Goal: Transaction & Acquisition: Purchase product/service

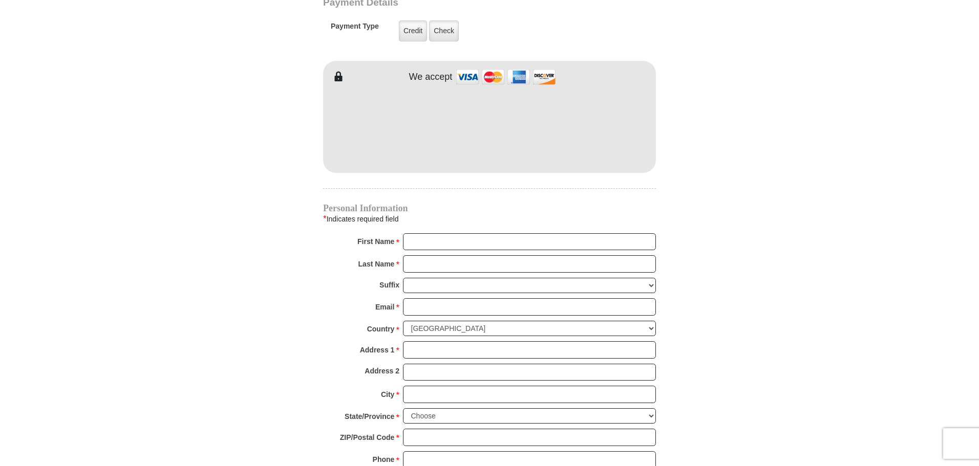
scroll to position [763, 0]
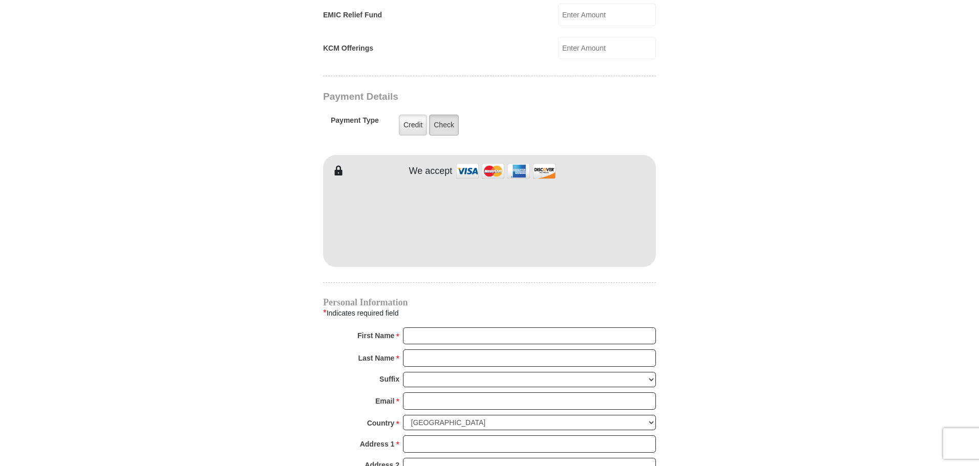
click at [436, 115] on label "Check" at bounding box center [444, 125] width 30 height 21
click at [0, 0] on input "Check" at bounding box center [0, 0] width 0 height 0
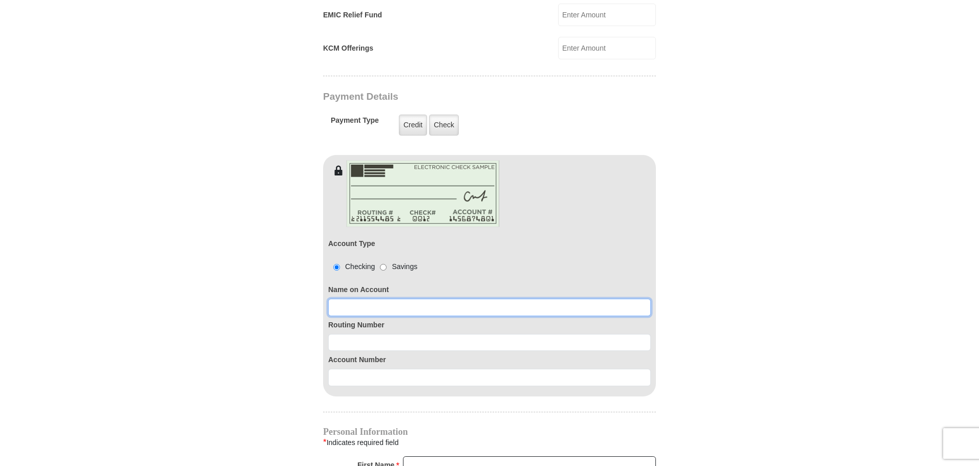
click at [373, 299] on input at bounding box center [489, 307] width 323 height 17
type input "Hanging Man Ministries"
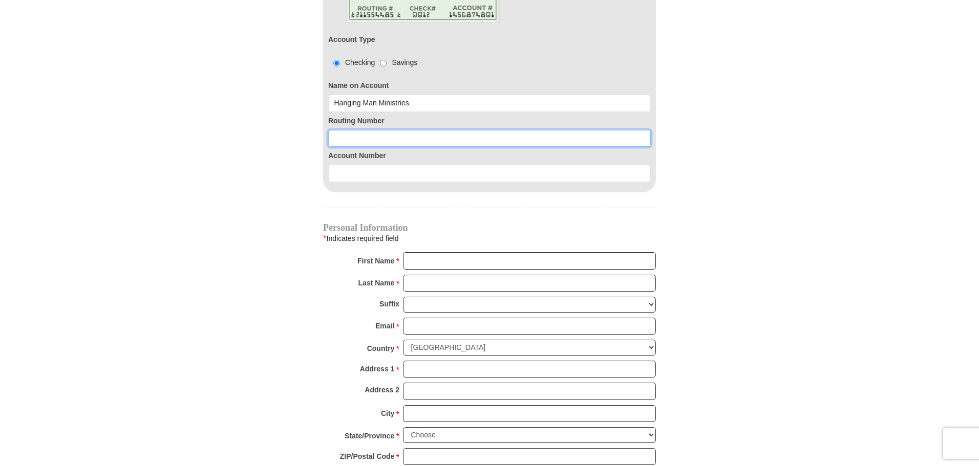
scroll to position [968, 0]
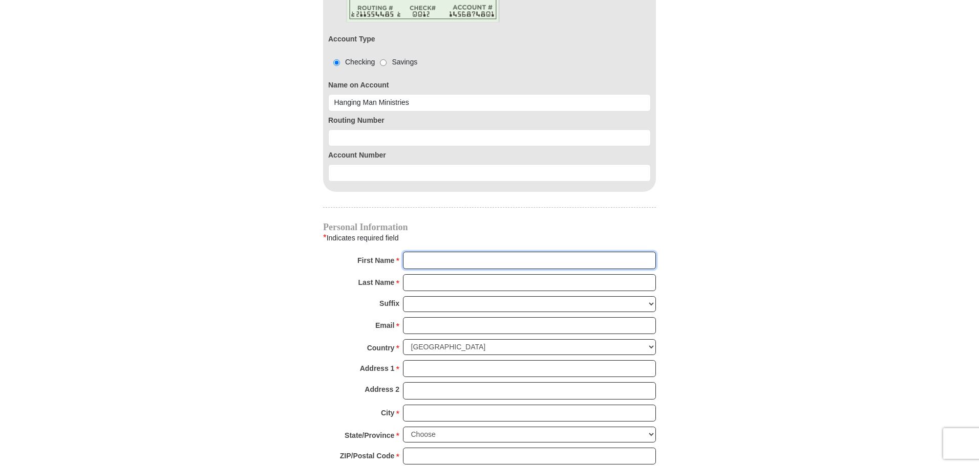
click at [441, 252] on input "First Name *" at bounding box center [529, 260] width 253 height 17
type input "[PERSON_NAME]"
type input "[PERSON_NAME][EMAIL_ADDRESS][DOMAIN_NAME]"
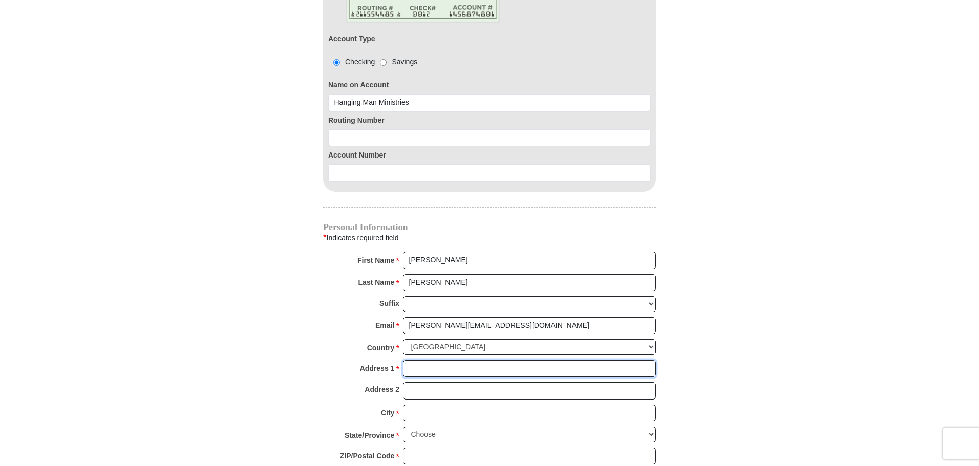
type input "[STREET_ADDRESS][PERSON_NAME]"
type input "[GEOGRAPHIC_DATA]"
select select "TN"
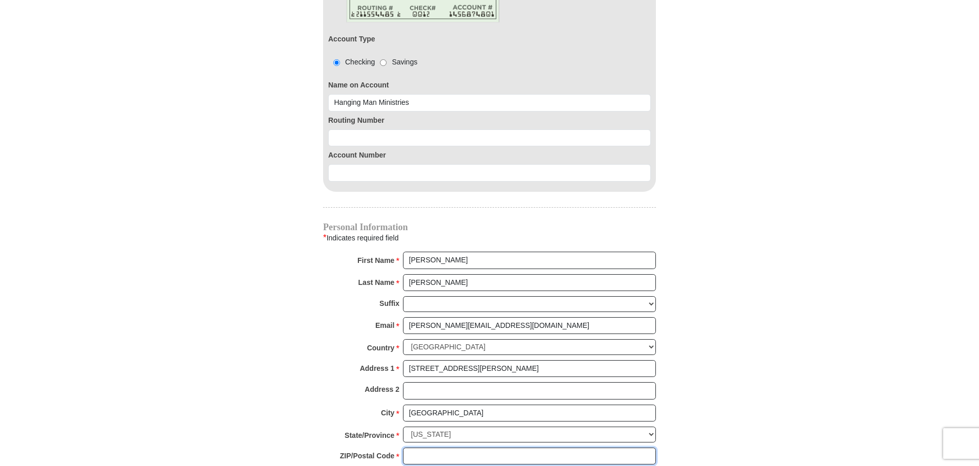
type input "37204"
type input "6159069431"
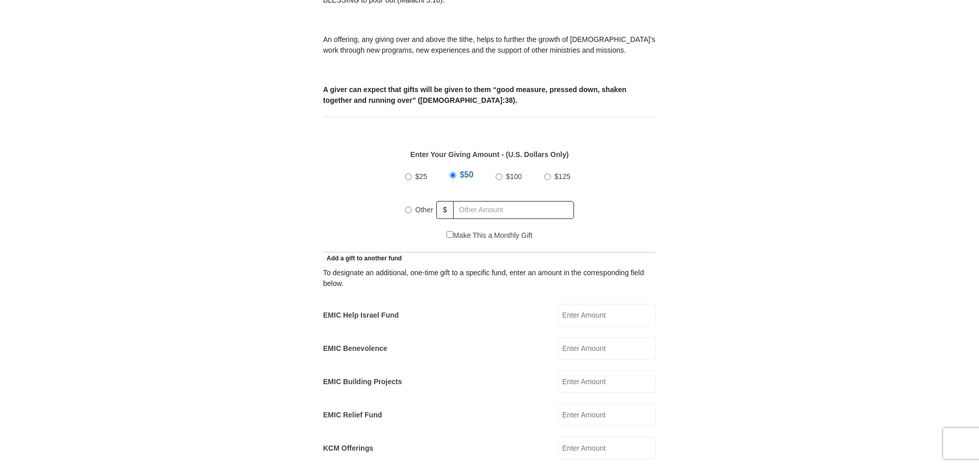
scroll to position [456, 0]
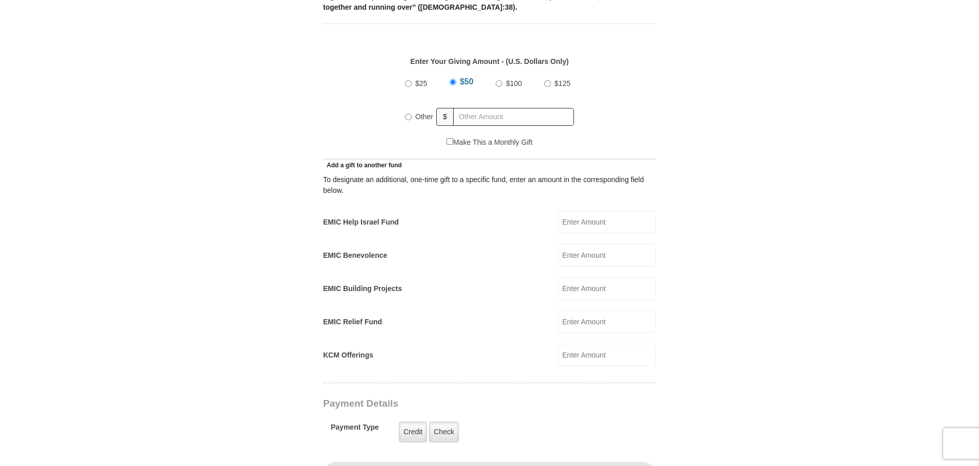
click at [410, 114] on input "Other" at bounding box center [408, 117] width 7 height 7
radio input "true"
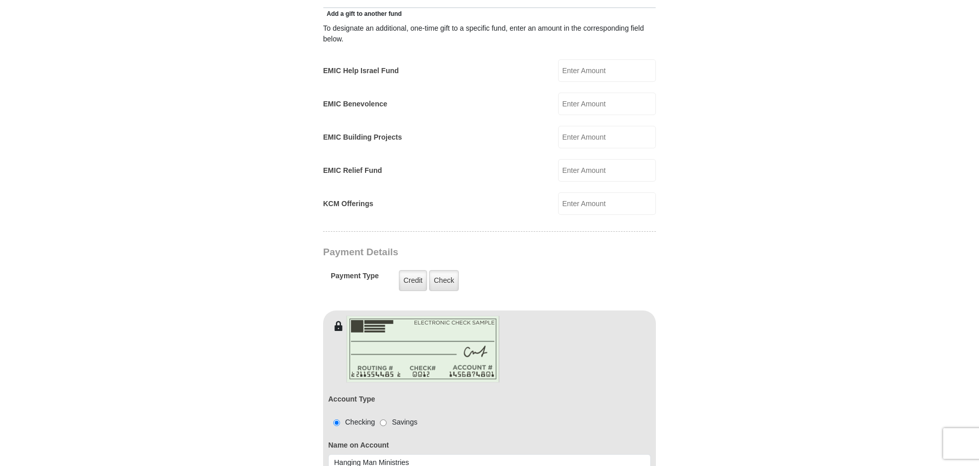
scroll to position [610, 0]
type input "2500.00"
click at [446, 269] on label "Check" at bounding box center [444, 278] width 30 height 21
click at [0, 0] on input "Check" at bounding box center [0, 0] width 0 height 0
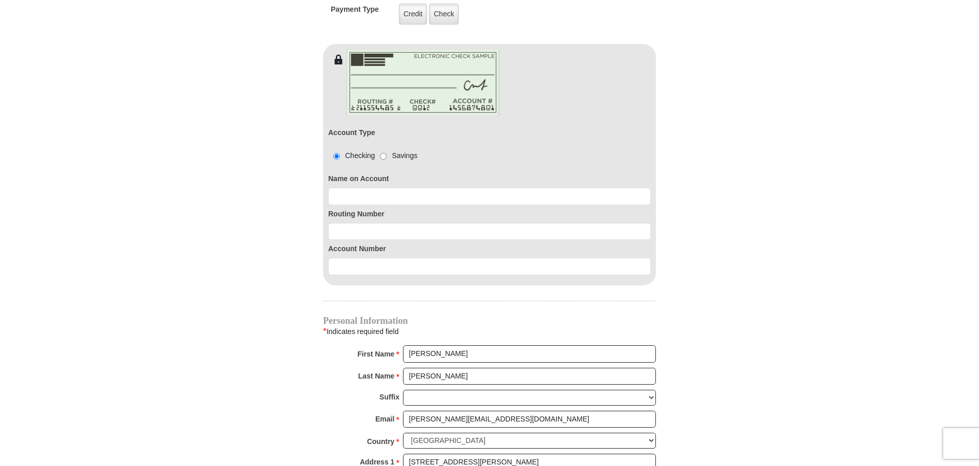
scroll to position [968, 0]
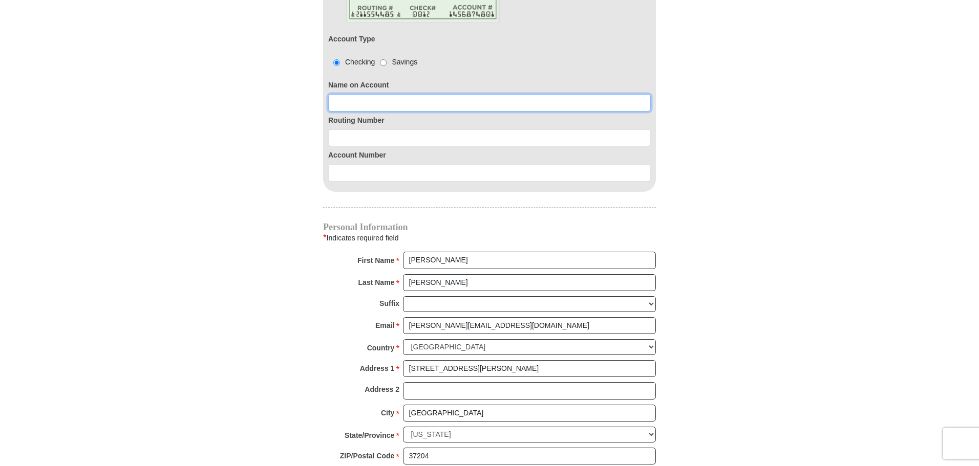
click at [389, 94] on input at bounding box center [489, 102] width 323 height 17
type input "Hanging Man Ministries"
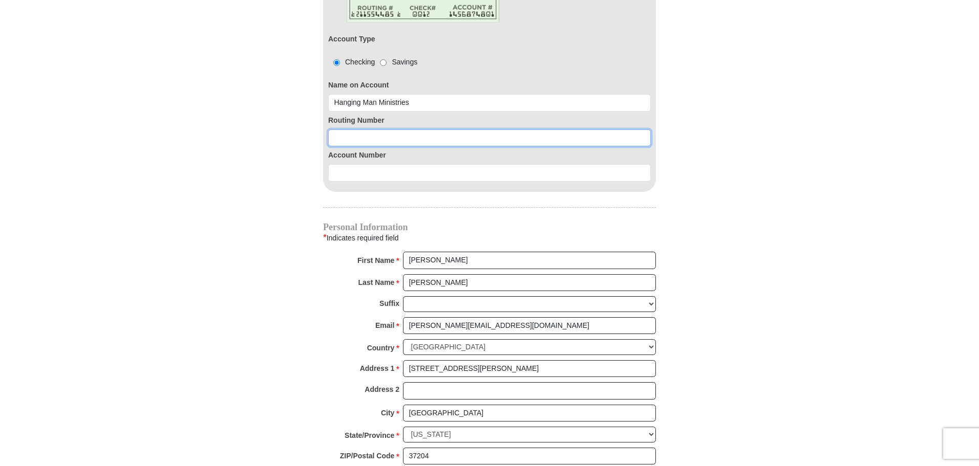
paste input "0358054251"
type input "0358054251"
drag, startPoint x: 342, startPoint y: 122, endPoint x: 242, endPoint y: 123, distance: 100.3
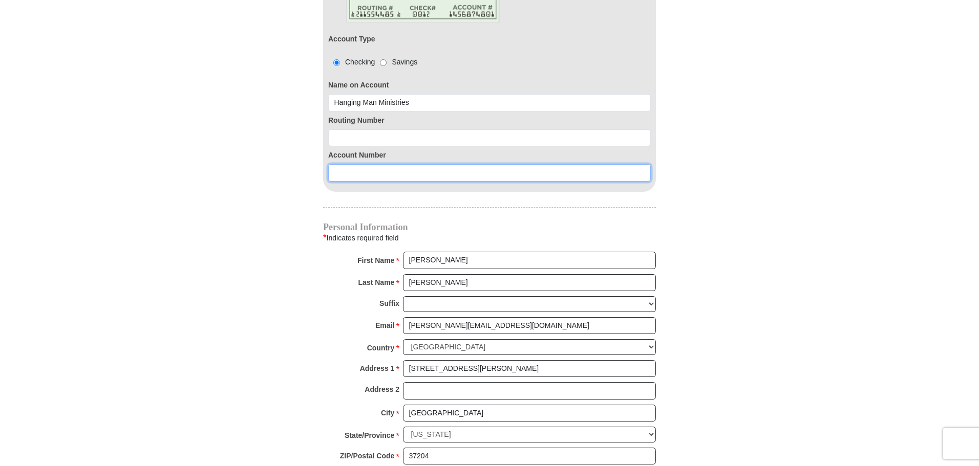
click at [373, 164] on input at bounding box center [489, 172] width 323 height 17
paste input "0358054251"
type input "0358054251"
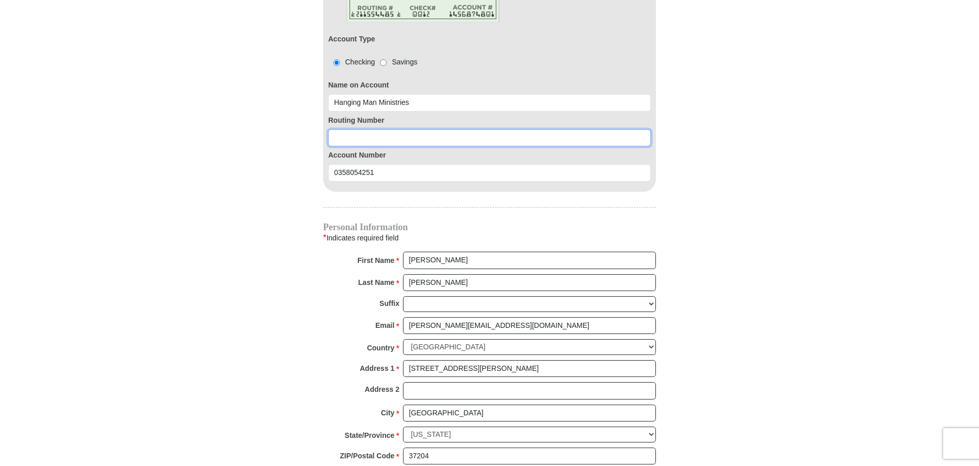
click at [383, 130] on input at bounding box center [489, 138] width 323 height 17
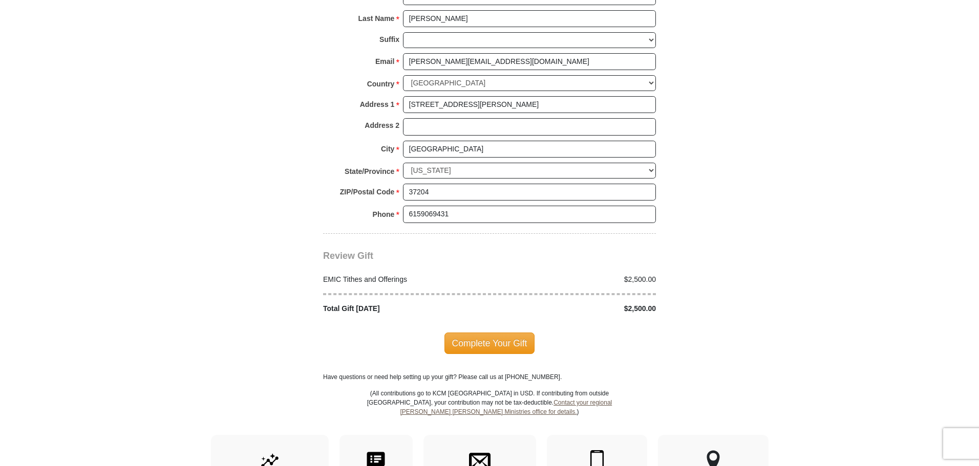
scroll to position [1275, 0]
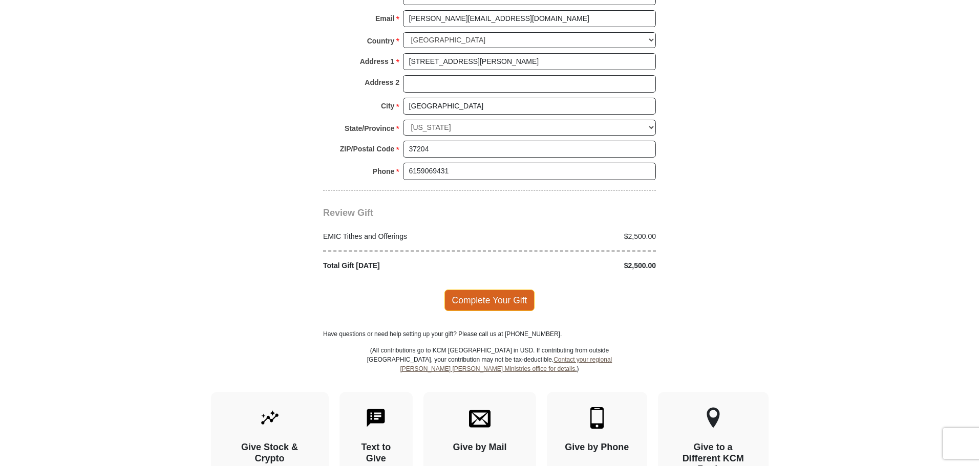
type input "064000017"
click at [468, 290] on span "Complete Your Gift" at bounding box center [489, 301] width 91 height 22
